Goal: Navigation & Orientation: Find specific page/section

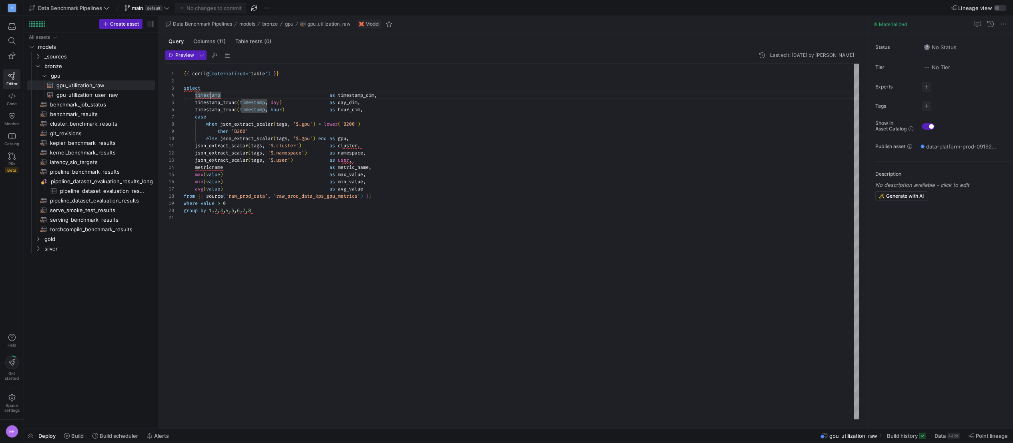
scroll to position [21, 26]
click at [90, 11] on span at bounding box center [69, 8] width 83 height 10
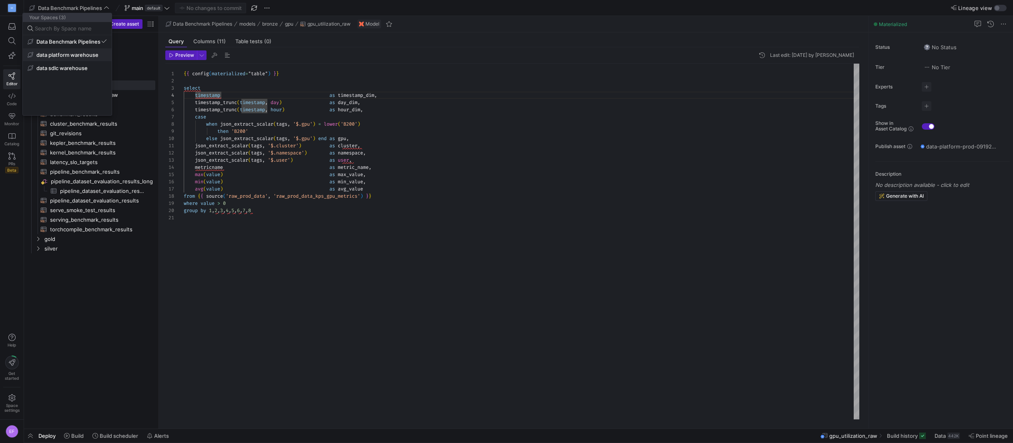
click at [75, 58] on span "data platform warehouse" at bounding box center [67, 55] width 62 height 6
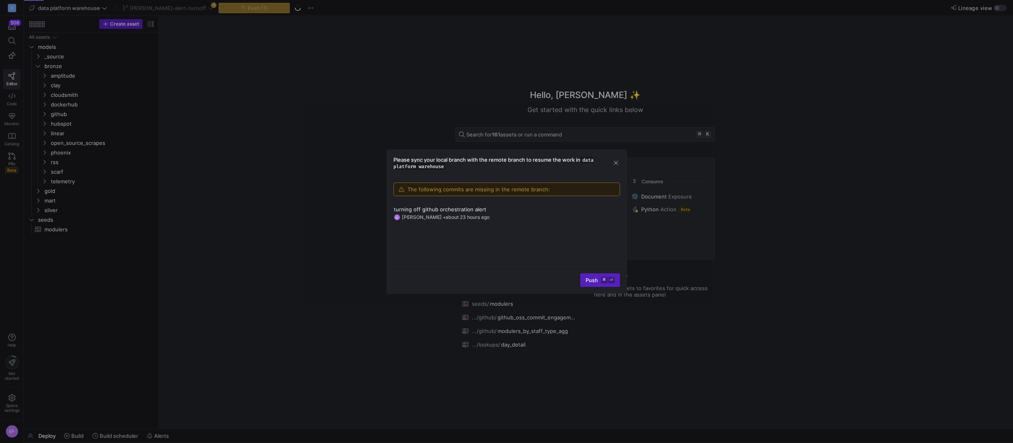
drag, startPoint x: 617, startPoint y: 163, endPoint x: 505, endPoint y: 124, distance: 117.9
click at [617, 163] on span "button" at bounding box center [616, 163] width 8 height 8
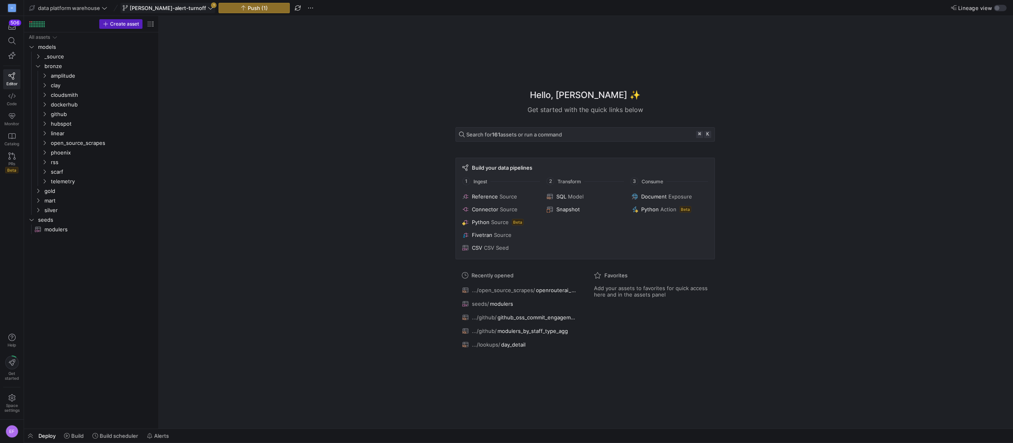
click at [208, 6] on icon at bounding box center [211, 8] width 6 height 6
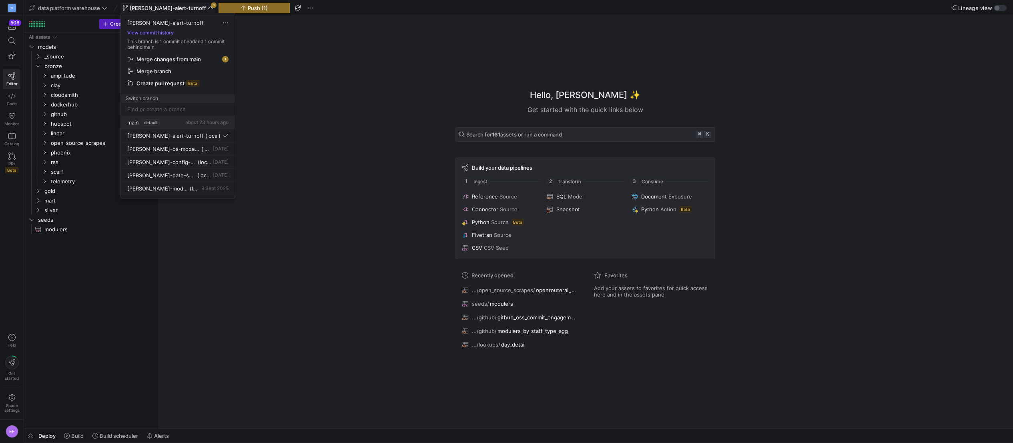
click at [135, 123] on span "main" at bounding box center [133, 122] width 12 height 6
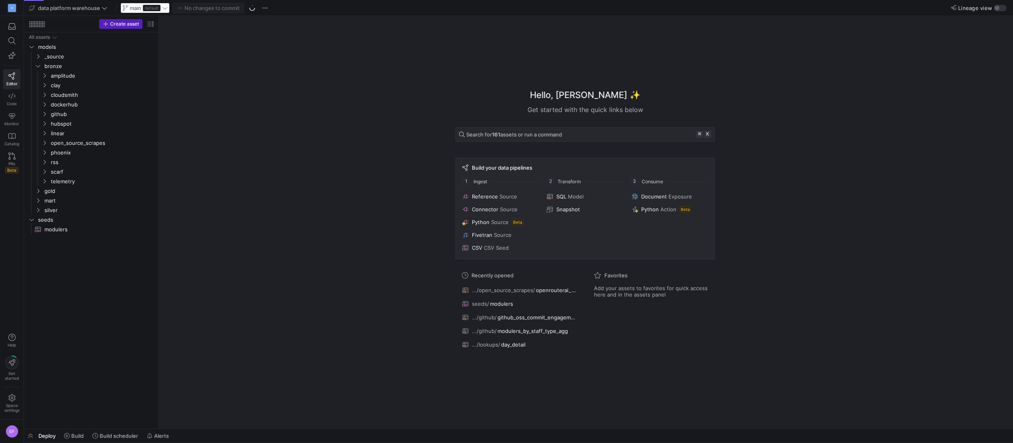
click at [253, 6] on circle at bounding box center [252, 7] width 7 height 7
click at [165, 6] on icon at bounding box center [165, 8] width 6 height 6
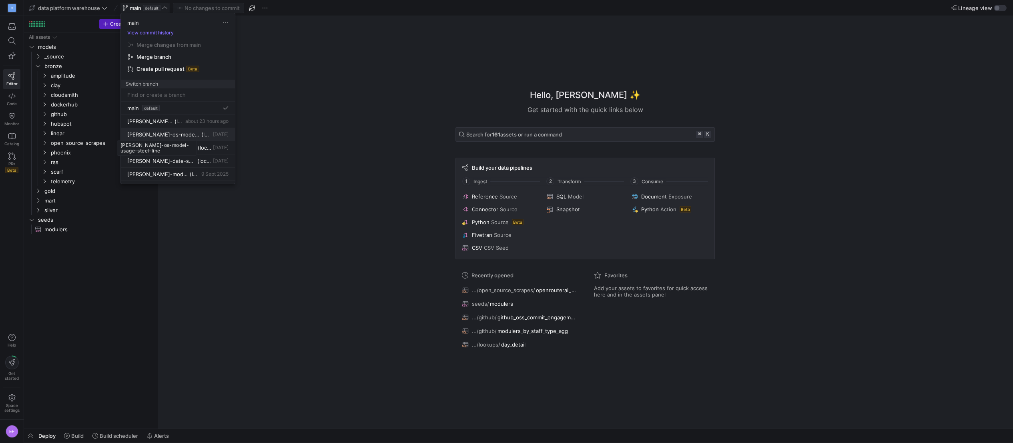
click at [165, 137] on span "[PERSON_NAME]-os-model-usage-steel-line" at bounding box center [163, 134] width 72 height 6
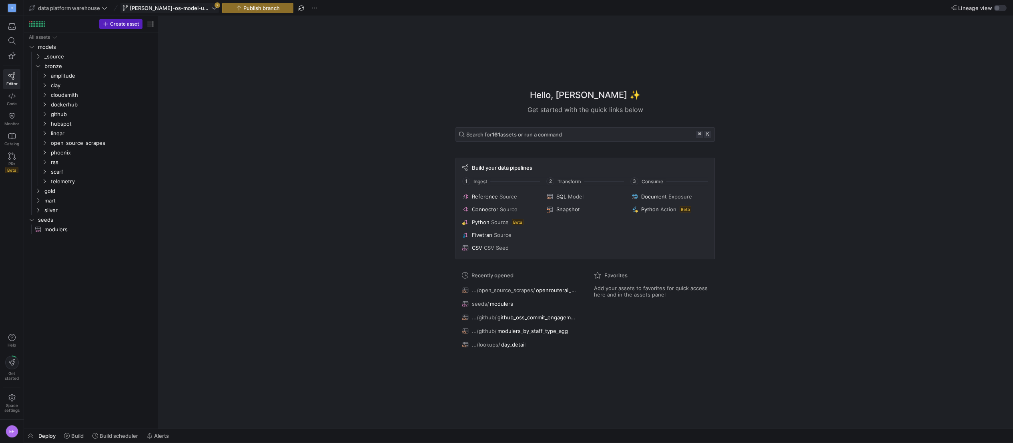
click at [210, 6] on span "[PERSON_NAME]-os-model-usage-steel-line" at bounding box center [170, 8] width 94 height 6
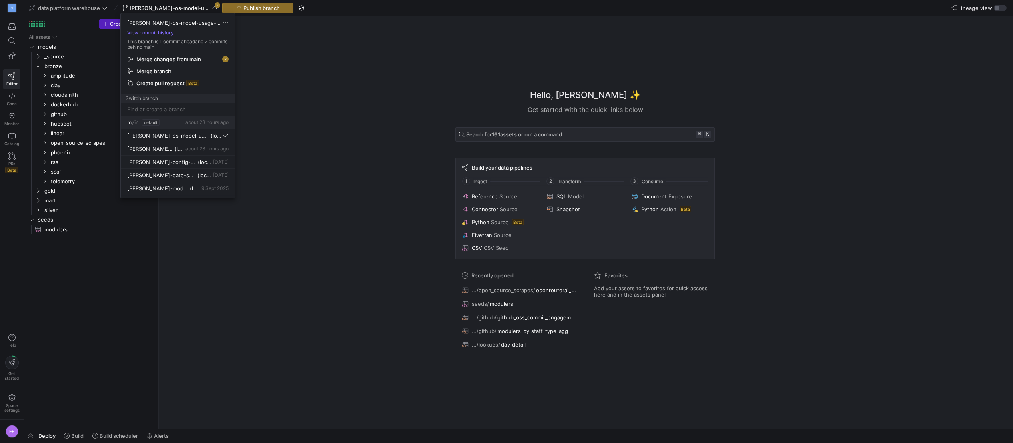
click at [139, 126] on button "main default about 23 hours ago" at bounding box center [178, 122] width 114 height 13
